Goal: Communication & Community: Ask a question

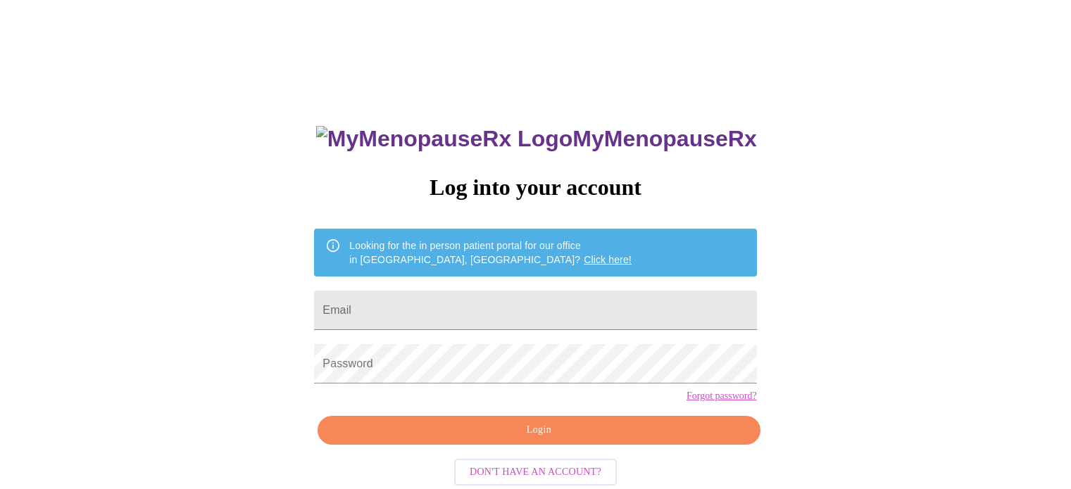
type input "[EMAIL_ADDRESS][DOMAIN_NAME]"
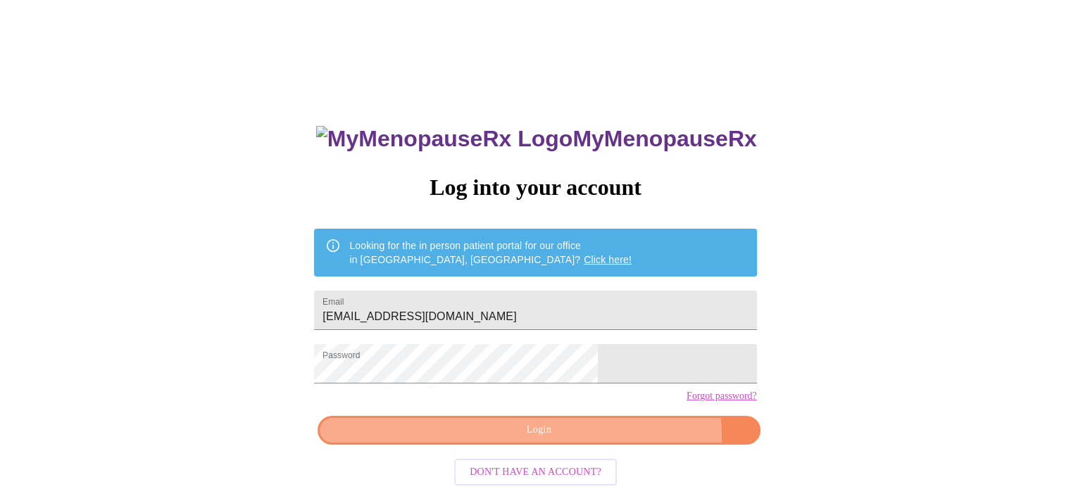
click at [598, 439] on span "Login" at bounding box center [539, 431] width 410 height 18
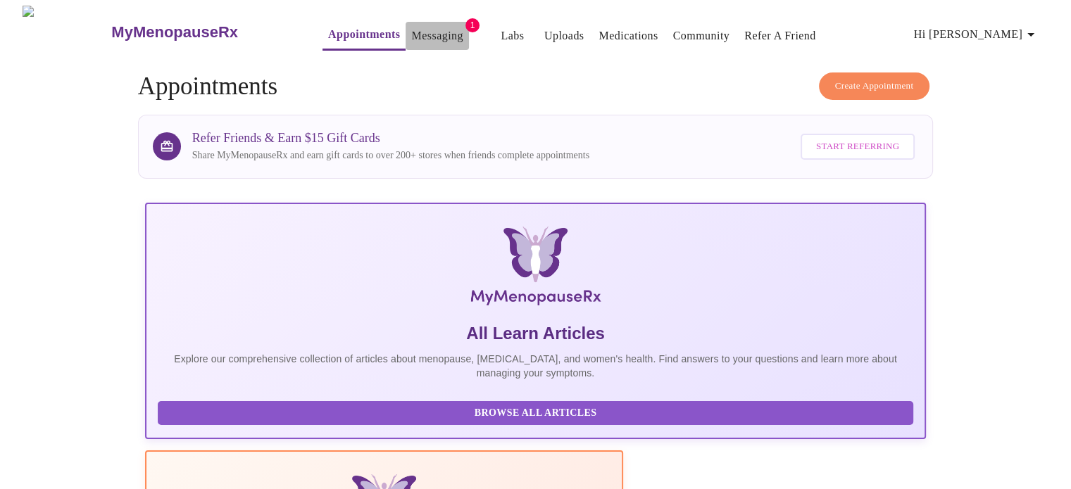
click at [411, 26] on link "Messaging" at bounding box center [436, 36] width 51 height 20
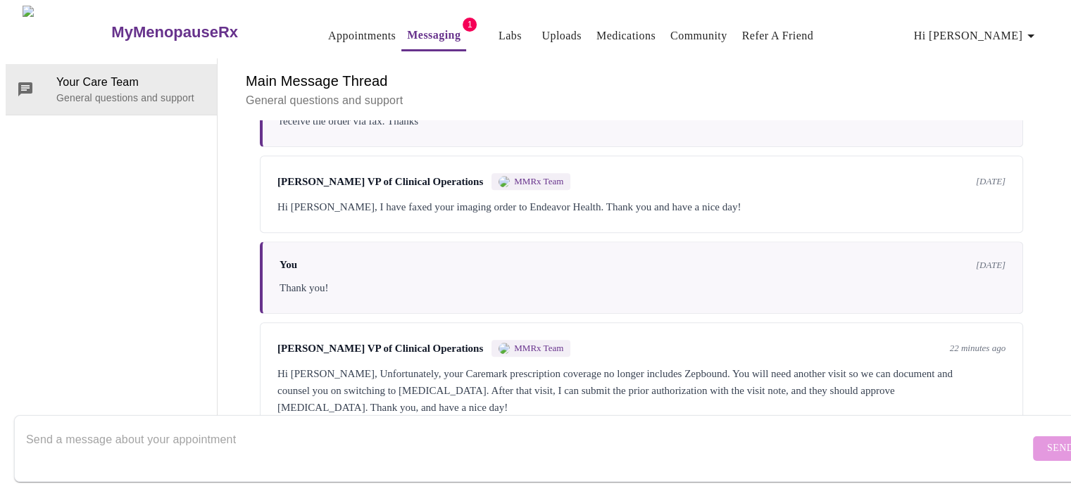
scroll to position [1639, 0]
click at [836, 365] on div "Hi [PERSON_NAME], Unfortunately, your Caremark prescription coverage no longer …" at bounding box center [641, 390] width 728 height 51
click at [896, 361] on div "[PERSON_NAME] VP of Clinical Operations MMRx Team 22 minutes ago Hi [PERSON_NAM…" at bounding box center [641, 377] width 763 height 111
click at [941, 365] on div "Hi [PERSON_NAME], Unfortunately, your Caremark prescription coverage no longer …" at bounding box center [641, 390] width 728 height 51
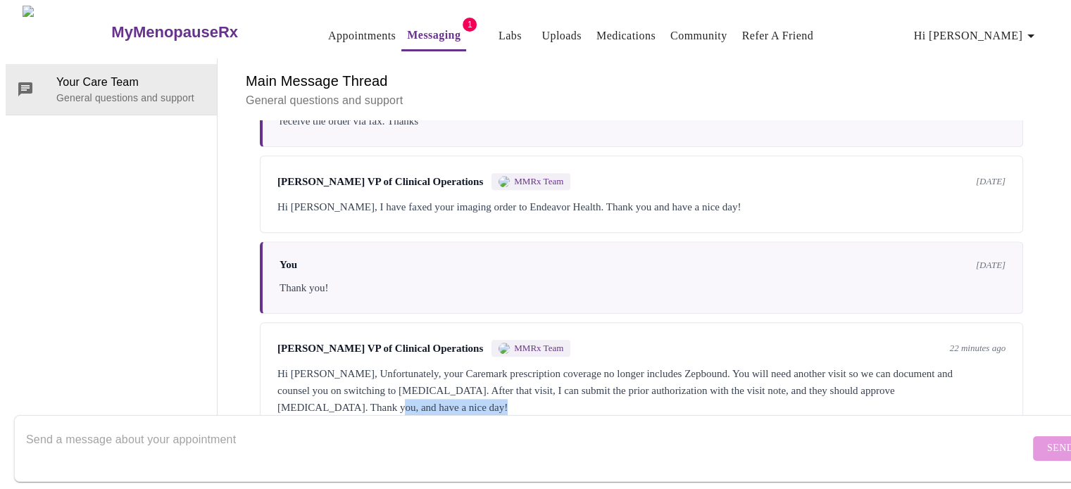
click at [941, 365] on div "Hi [PERSON_NAME], Unfortunately, your Caremark prescription coverage no longer …" at bounding box center [641, 390] width 728 height 51
click at [949, 377] on div "Main Message Thread General questions and support Messages are typically review…" at bounding box center [641, 245] width 814 height 375
click at [956, 365] on div "Hi [PERSON_NAME], Unfortunately, your Caremark prescription coverage no longer …" at bounding box center [641, 390] width 728 height 51
click at [921, 365] on div "Hi [PERSON_NAME], Unfortunately, your Caremark prescription coverage no longer …" at bounding box center [641, 390] width 728 height 51
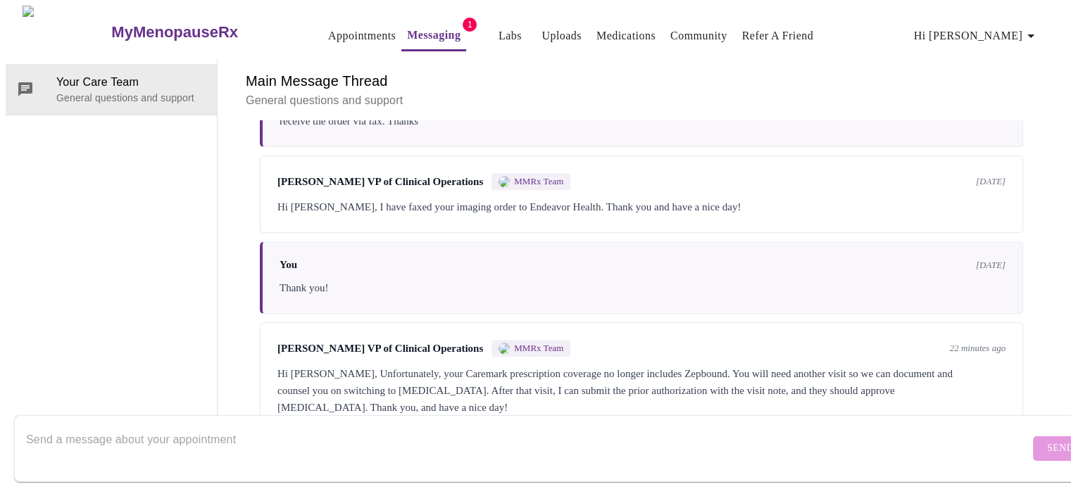
click at [860, 442] on textarea "Send a message about your appointment" at bounding box center [527, 448] width 1003 height 45
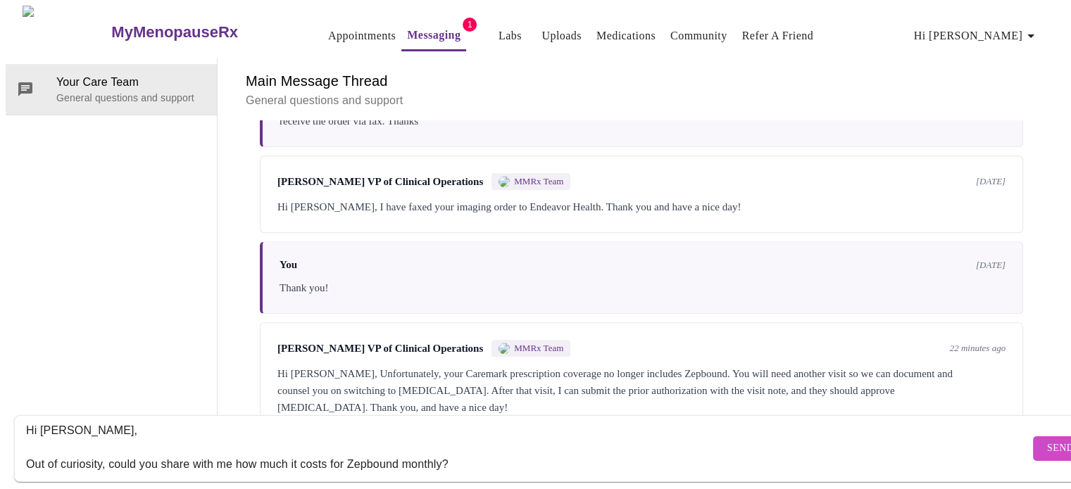
type textarea "Hi [PERSON_NAME], Out of curiosity, could you share with me how much it costs f…"
click at [1047, 441] on span "Send" at bounding box center [1060, 449] width 27 height 18
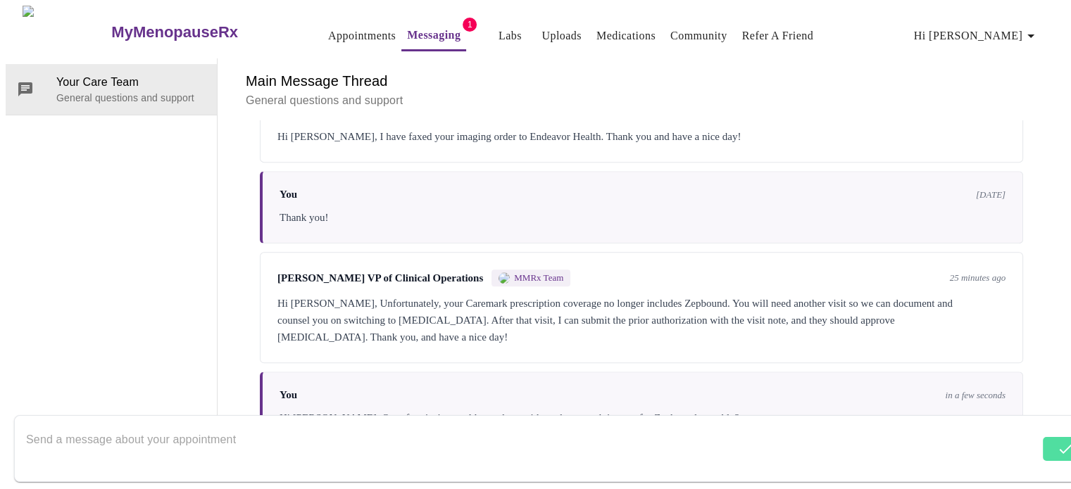
scroll to position [1724, 0]
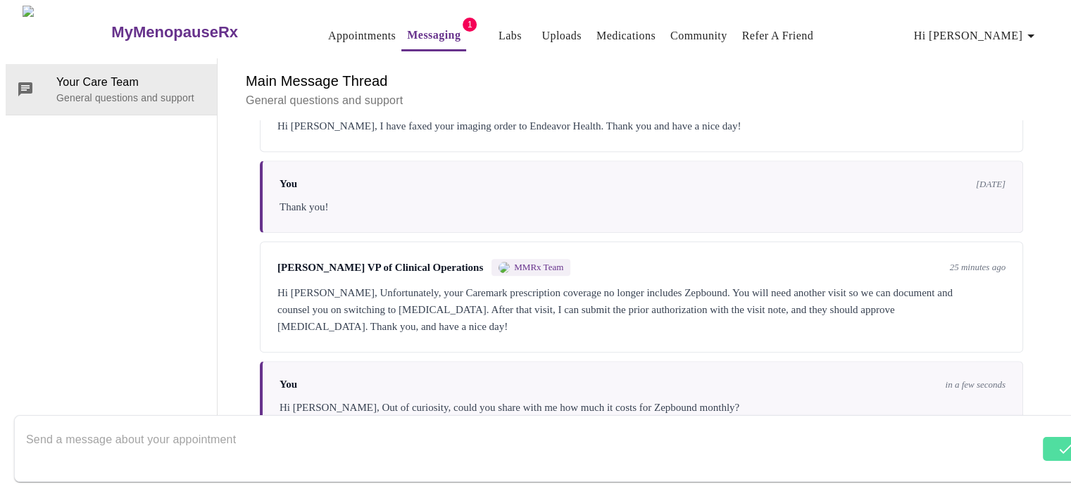
click at [943, 431] on textarea "Send a message about your appointment" at bounding box center [532, 448] width 1013 height 45
click at [741, 435] on textarea "Send a message about your appointment" at bounding box center [527, 448] width 1003 height 45
click at [583, 457] on div at bounding box center [527, 449] width 1003 height 54
click at [194, 431] on textarea "Also, is it possible to switch to monjauro instead?" at bounding box center [527, 448] width 1003 height 45
click at [298, 426] on textarea "Also, is it possible to switch to Monjauro instead?" at bounding box center [527, 448] width 1003 height 45
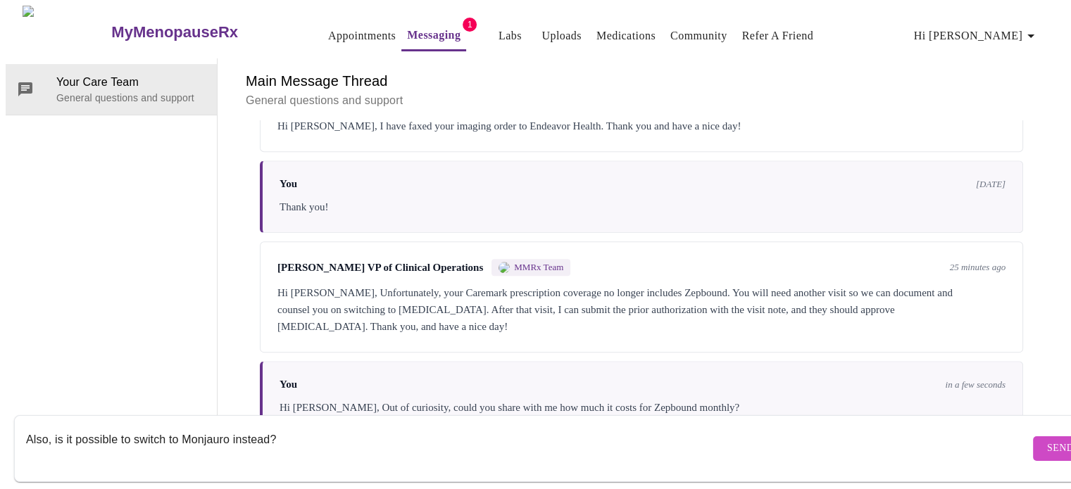
type textarea "Also, is it possible to switch to Monjauro instead?"
click at [1047, 440] on span "Send" at bounding box center [1060, 449] width 27 height 18
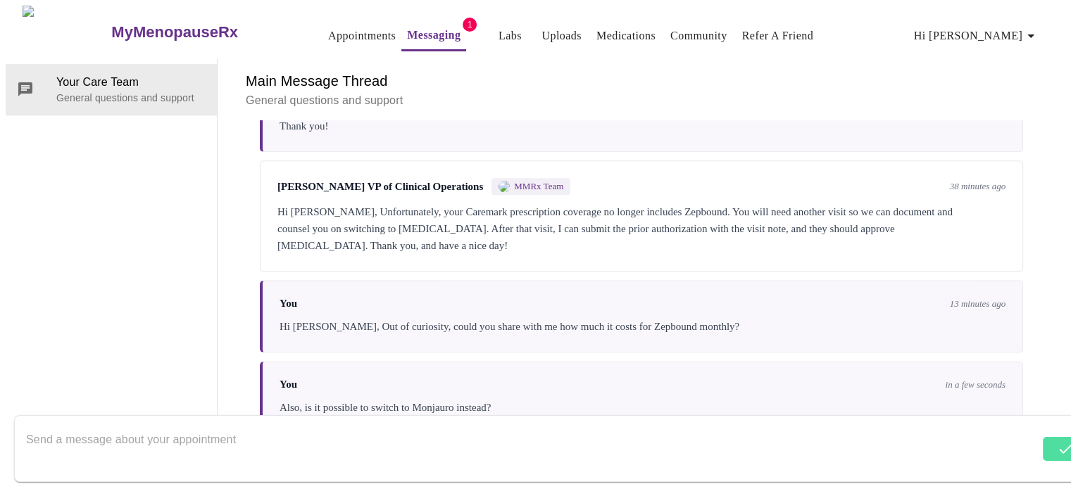
scroll to position [1809, 0]
